Goal: Find specific page/section: Find specific page/section

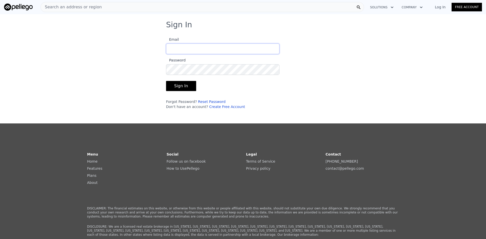
type input "[PERSON_NAME][EMAIL_ADDRESS][PERSON_NAME][DOMAIN_NAME]"
click at [178, 85] on button "Sign In" at bounding box center [181, 86] width 30 height 10
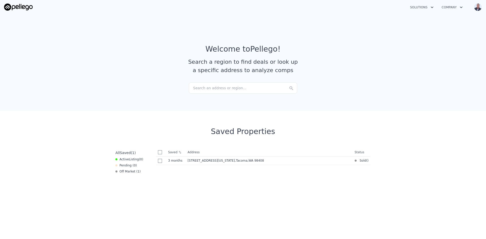
click at [207, 88] on div "Search an address or region..." at bounding box center [243, 88] width 108 height 11
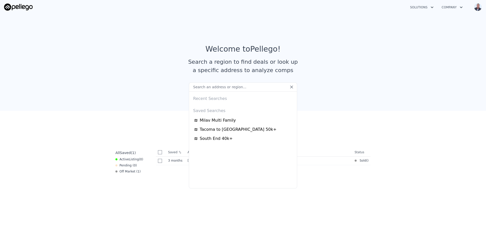
click at [203, 89] on input "text" at bounding box center [243, 87] width 108 height 9
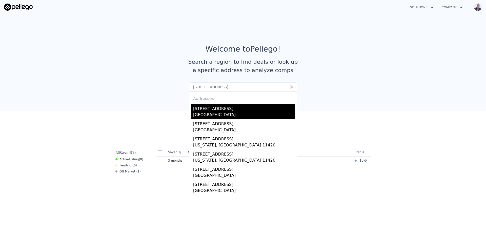
type input "[STREET_ADDRESS]"
click at [205, 111] on div "[STREET_ADDRESS]" at bounding box center [244, 108] width 102 height 8
